Goal: Navigation & Orientation: Understand site structure

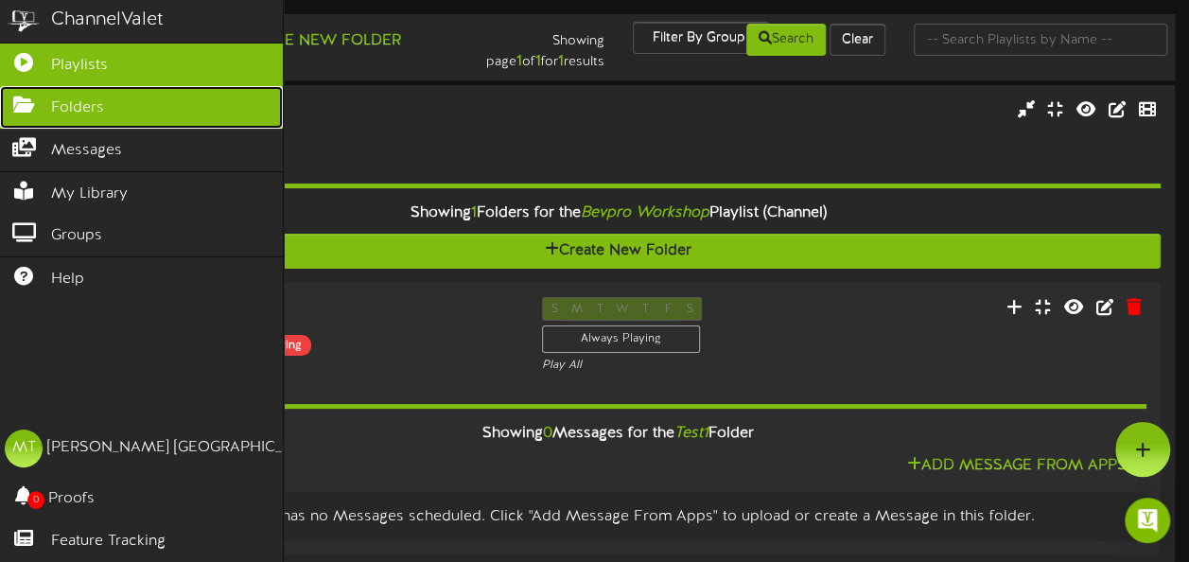
click at [23, 109] on icon at bounding box center [23, 103] width 47 height 14
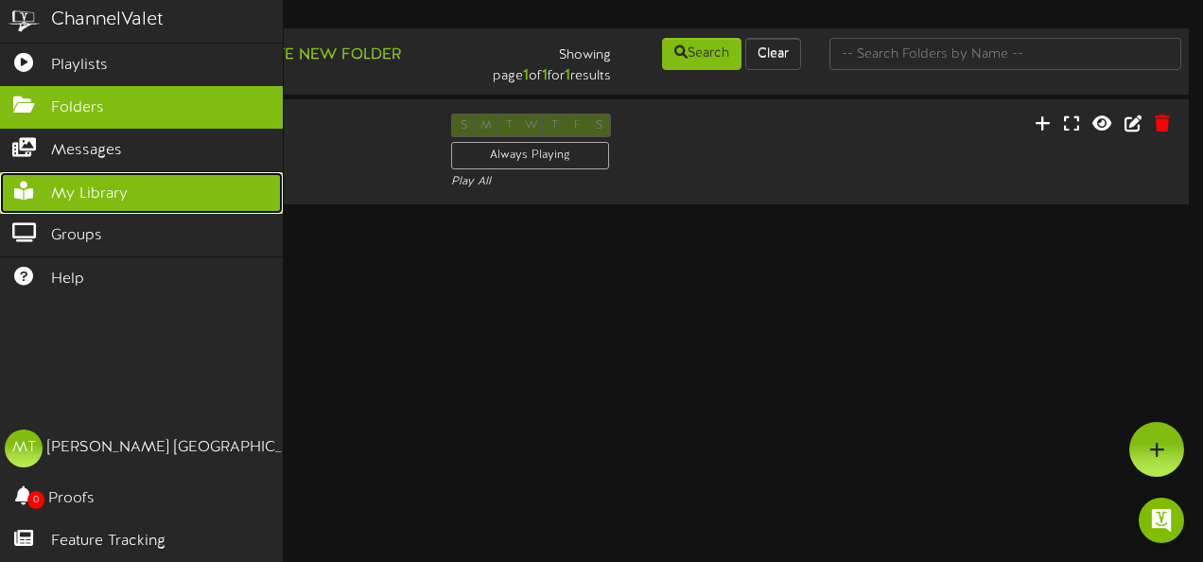
click at [133, 202] on link "My Library" at bounding box center [141, 193] width 283 height 43
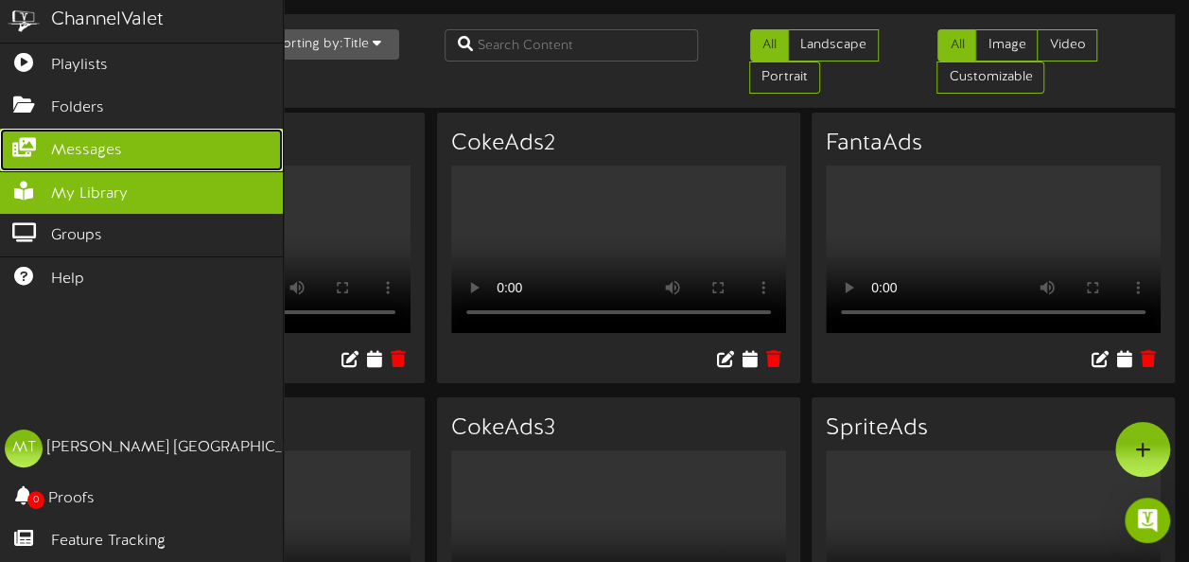
click at [42, 165] on link "Messages" at bounding box center [141, 150] width 283 height 43
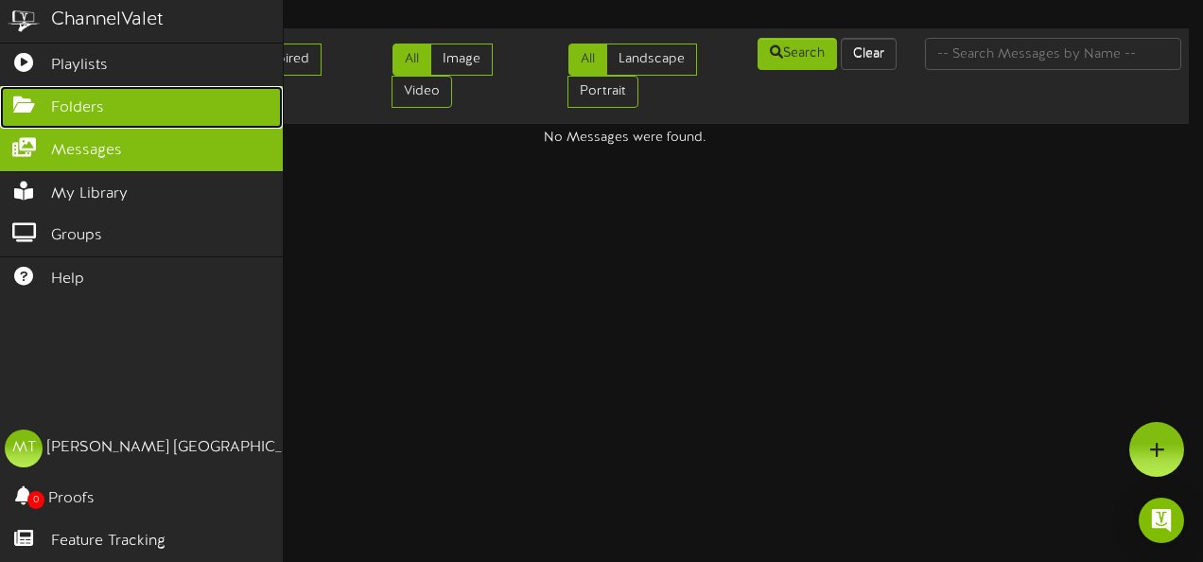
click at [28, 98] on icon at bounding box center [23, 103] width 47 height 14
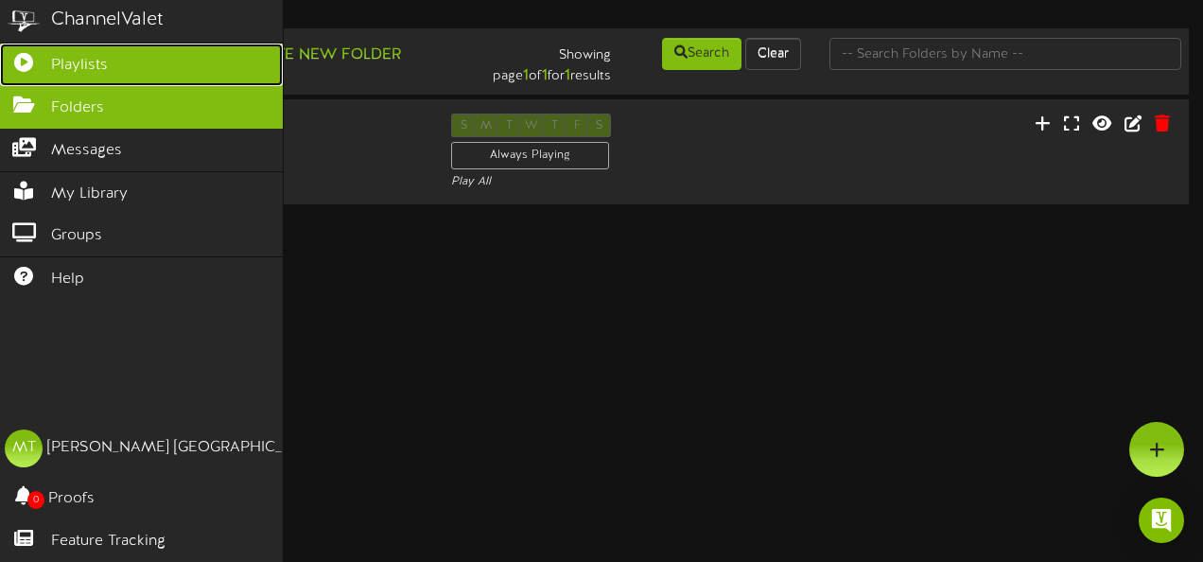
click at [137, 71] on link "Playlists" at bounding box center [141, 64] width 283 height 43
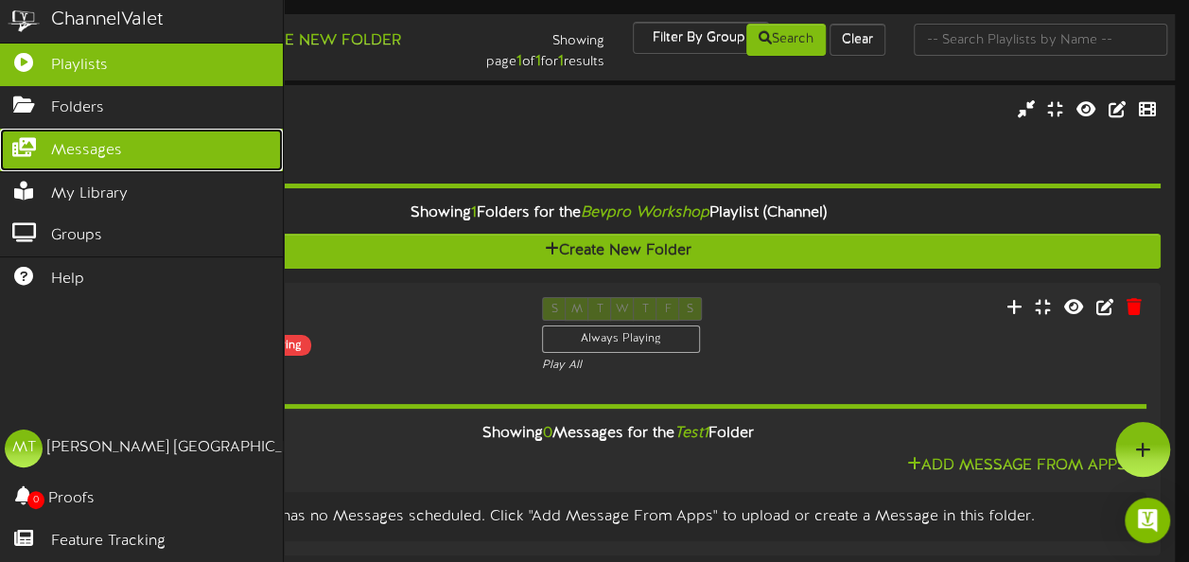
click at [130, 142] on link "Messages" at bounding box center [141, 150] width 283 height 43
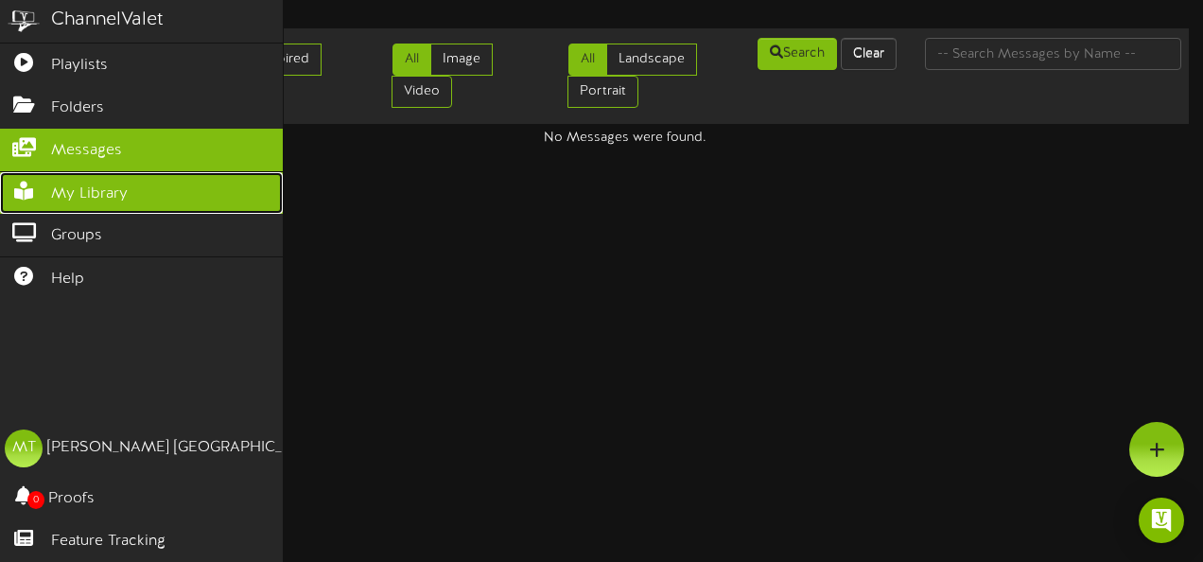
click at [26, 189] on icon at bounding box center [23, 189] width 47 height 14
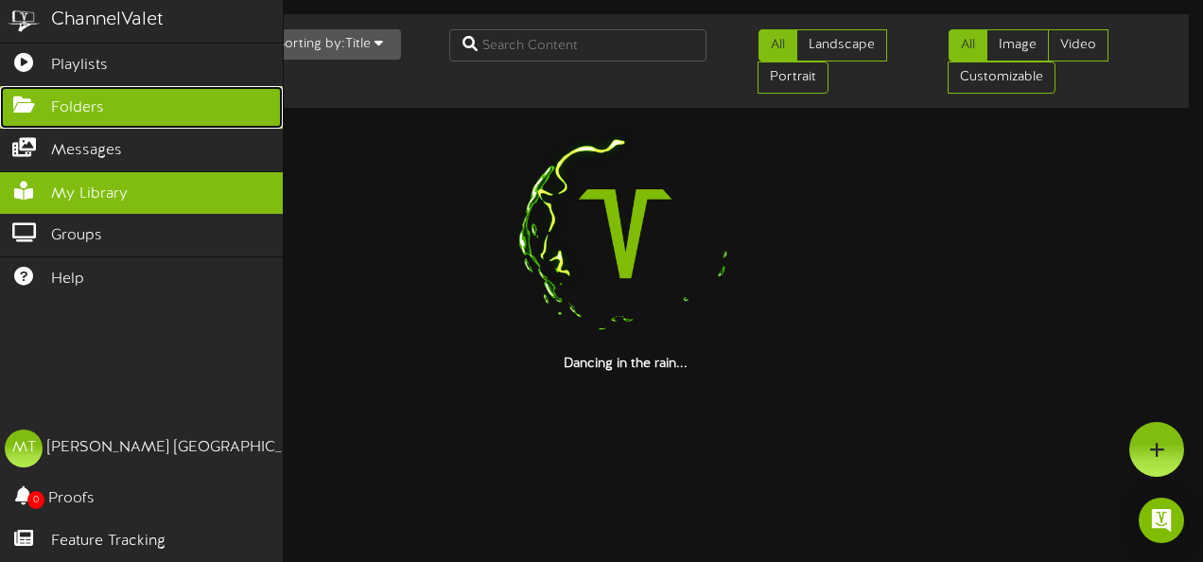
click at [110, 118] on link "Folders" at bounding box center [141, 107] width 283 height 43
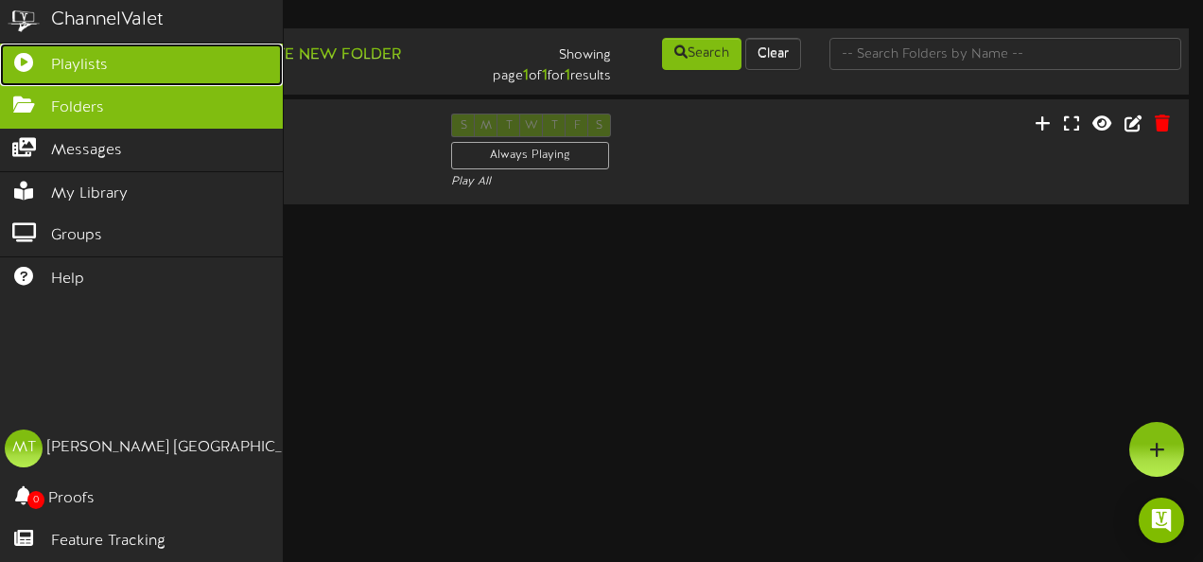
click at [132, 55] on link "Playlists" at bounding box center [141, 64] width 283 height 43
